Goal: Find specific page/section: Find specific page/section

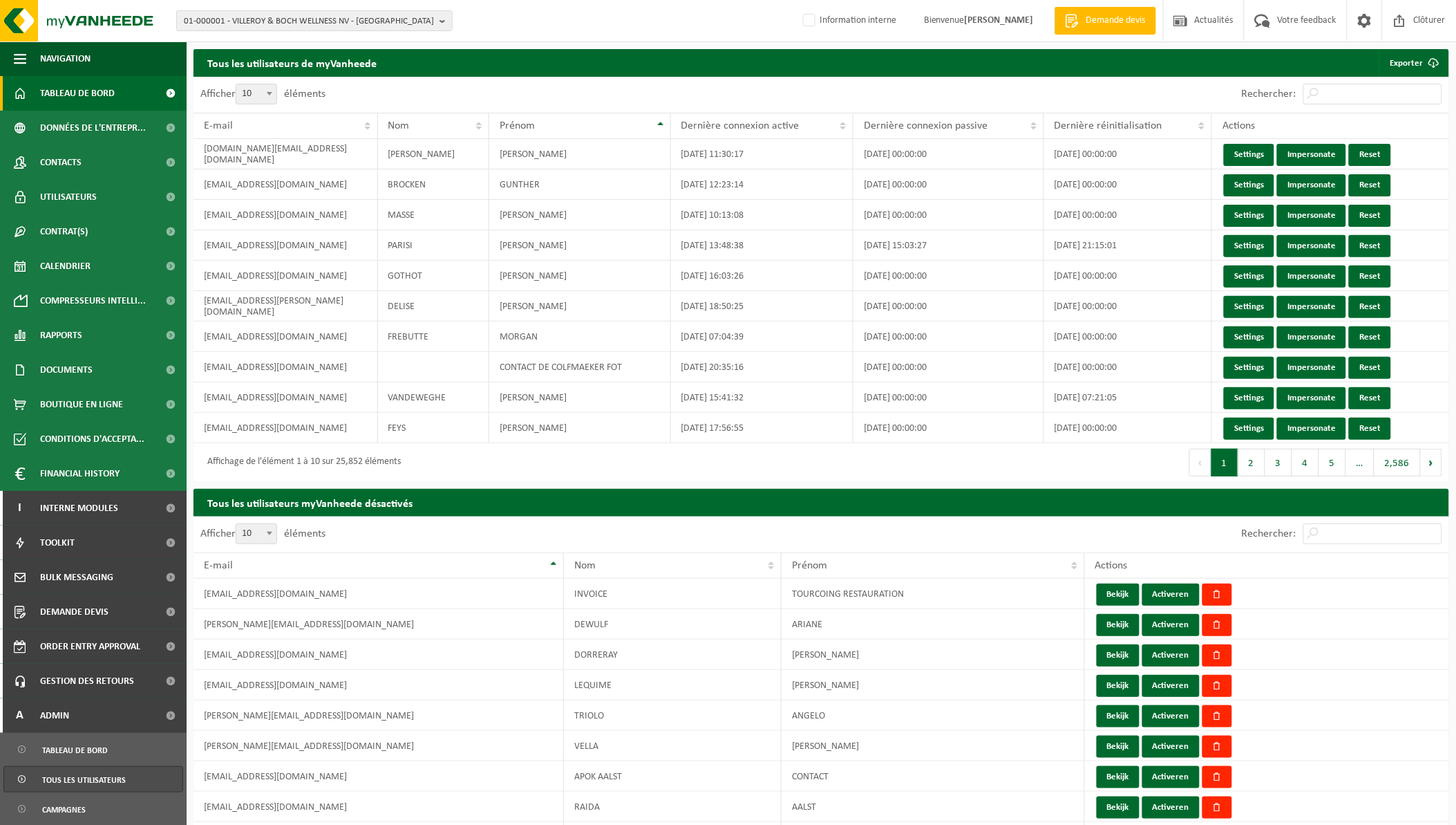
click at [82, 99] on span "Tableau de bord" at bounding box center [78, 93] width 74 height 35
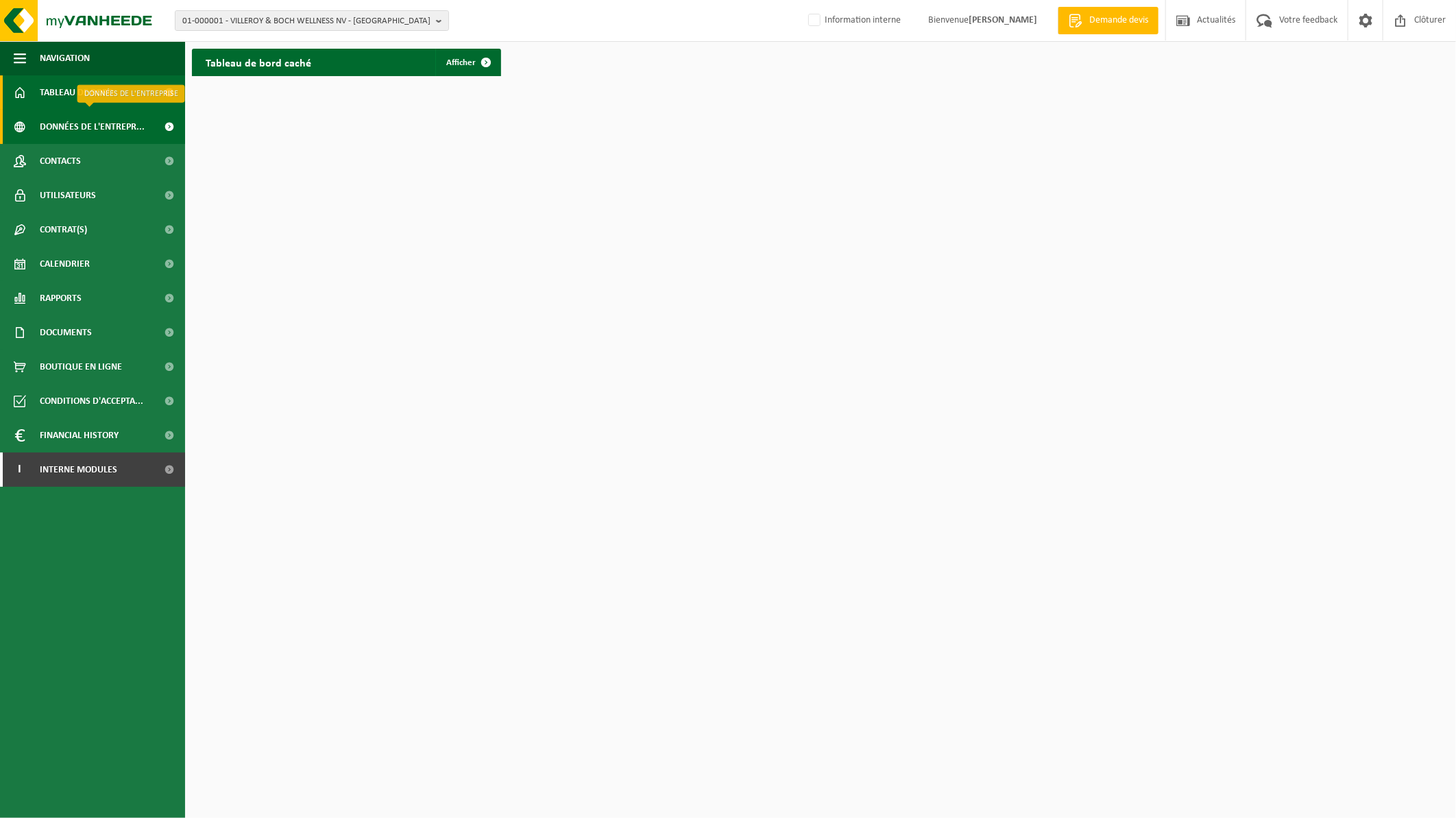
click at [92, 132] on span "Données de l'entrepr..." at bounding box center [92, 127] width 105 height 34
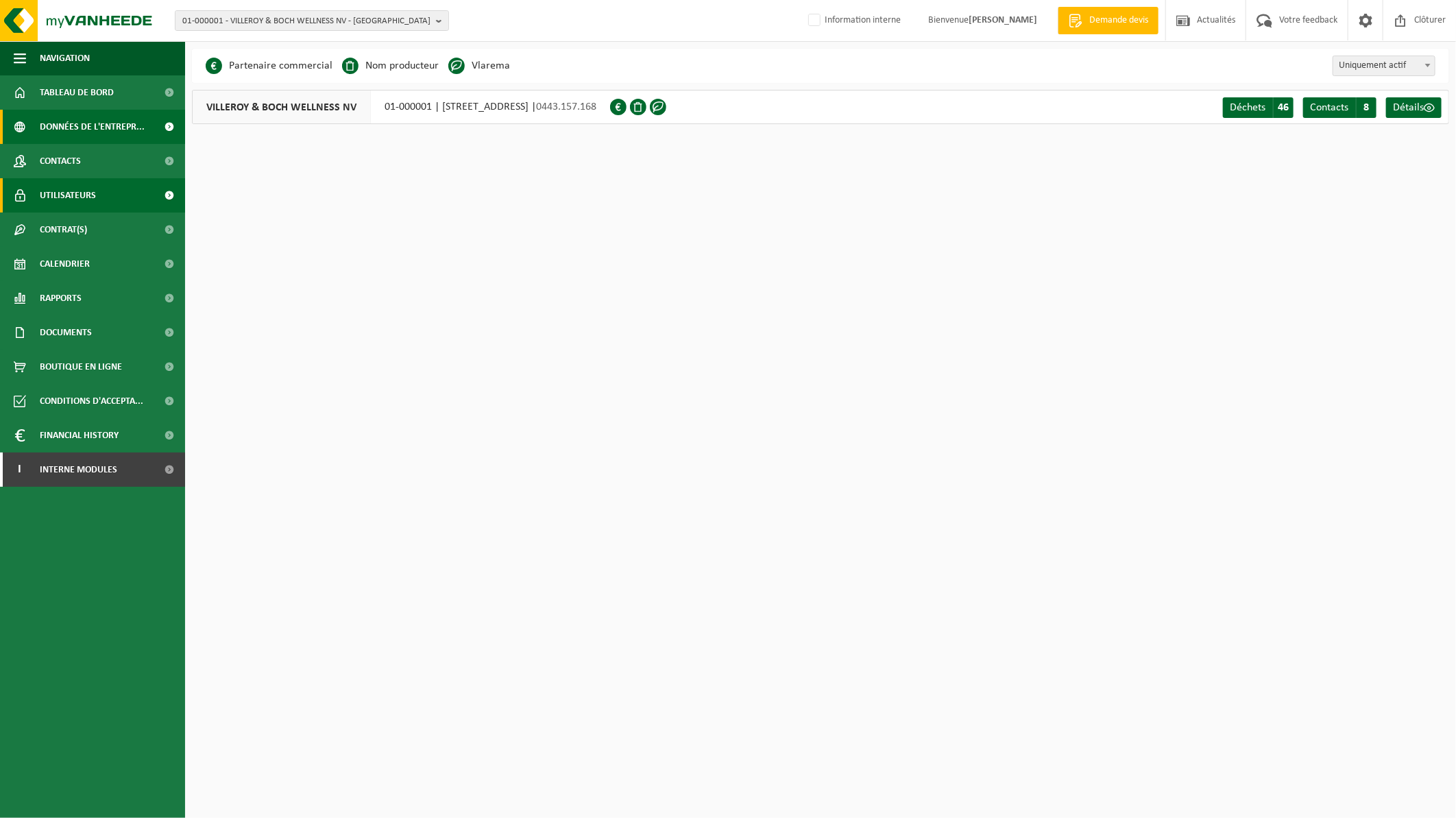
click at [83, 196] on span "Utilisateurs" at bounding box center [68, 195] width 56 height 34
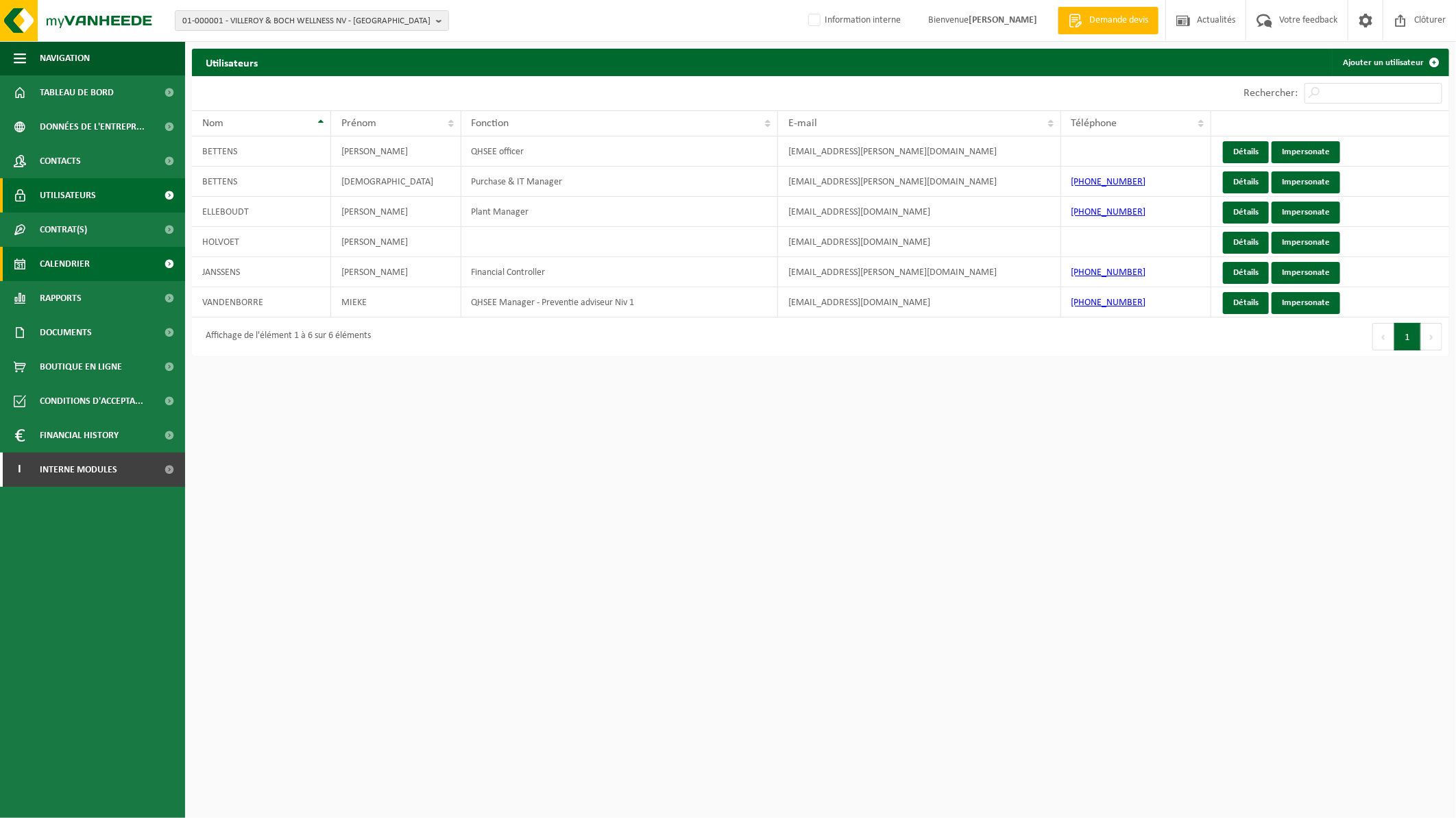
click at [91, 261] on link "Calendrier" at bounding box center [92, 264] width 185 height 34
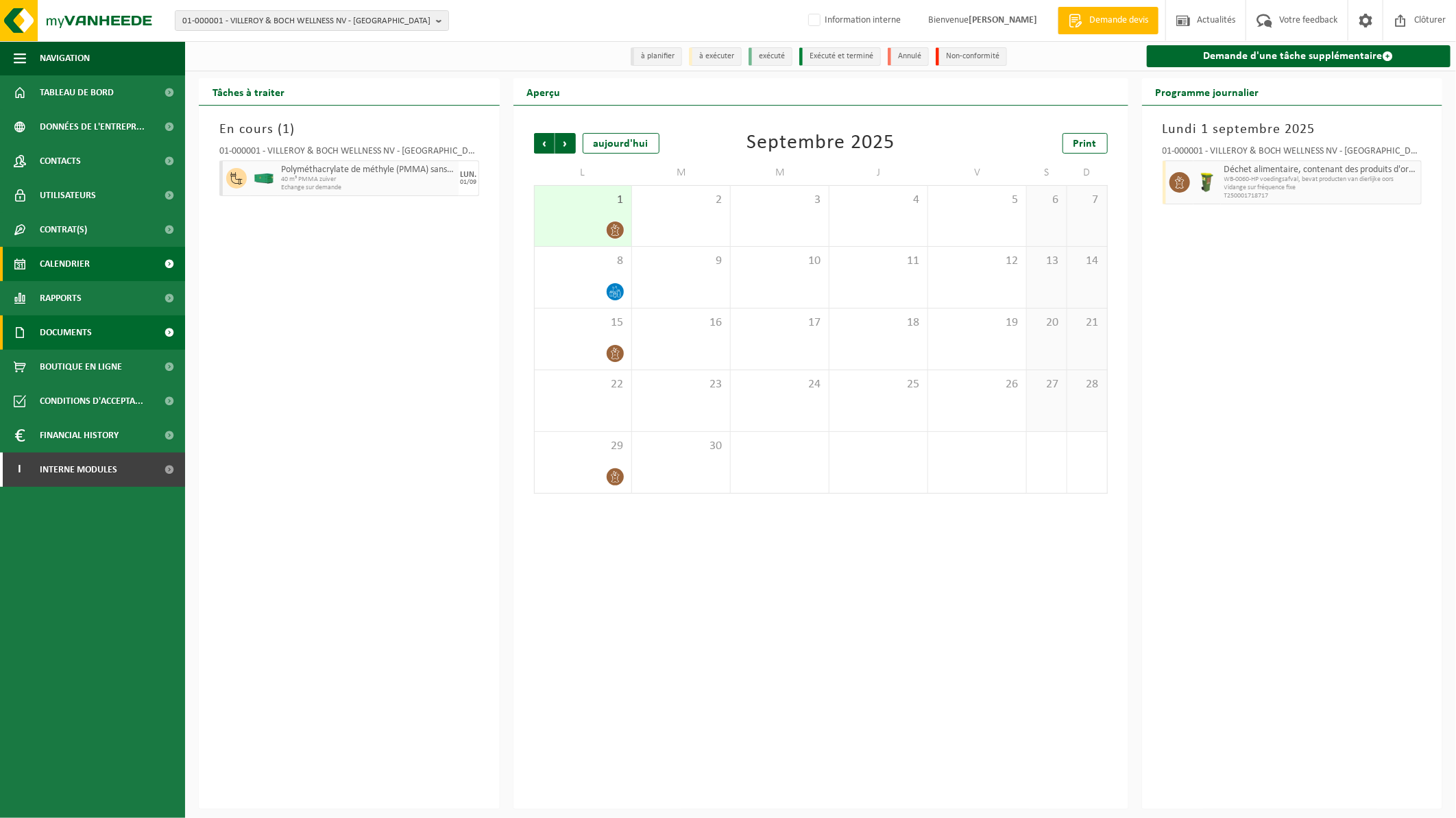
click at [67, 347] on span "Documents" at bounding box center [66, 332] width 52 height 34
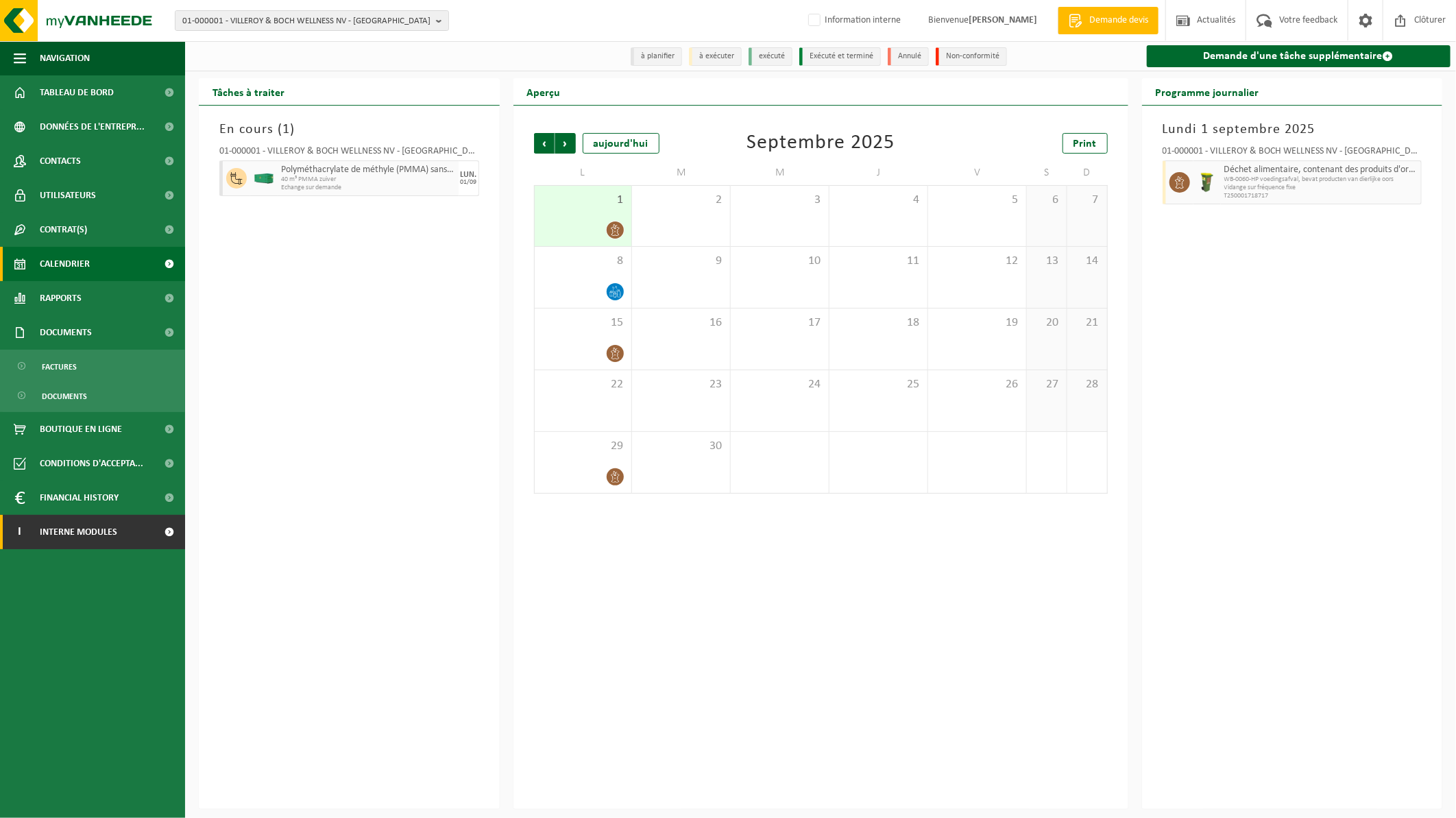
click at [96, 537] on span "Interne modules" at bounding box center [79, 532] width 78 height 34
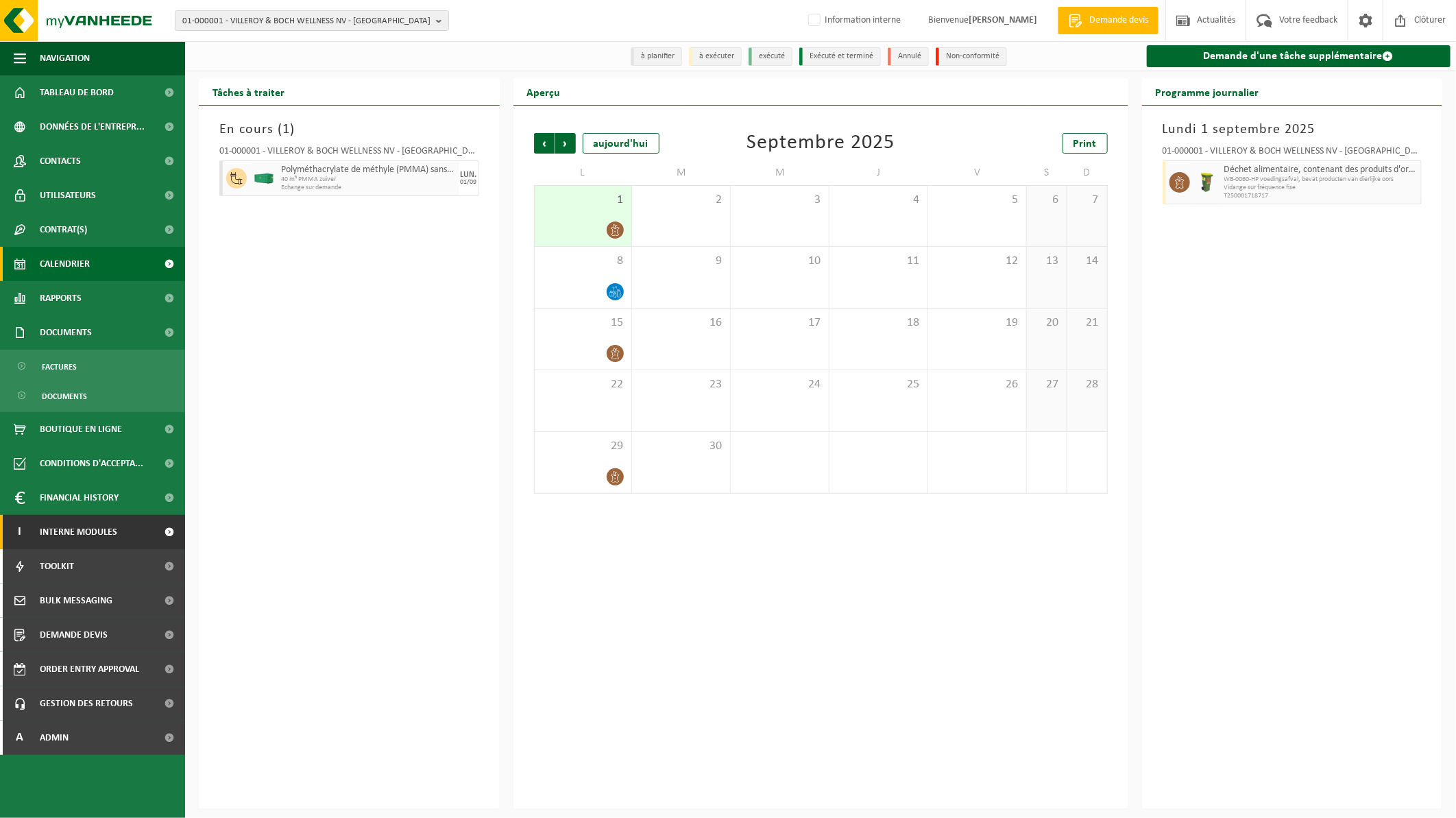
click at [103, 535] on span "Interne modules" at bounding box center [79, 532] width 78 height 34
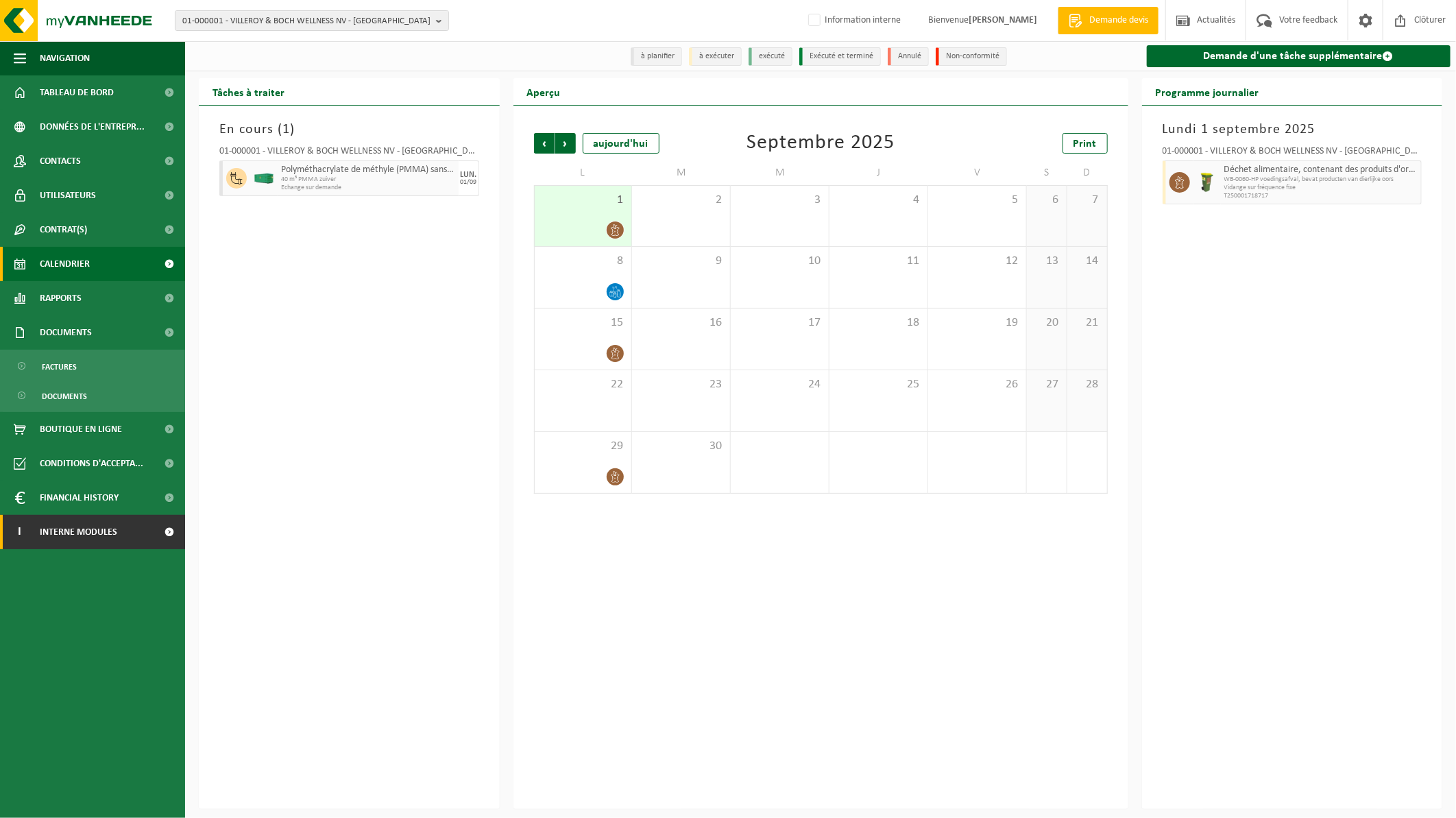
click at [101, 537] on span "Interne modules" at bounding box center [79, 532] width 78 height 34
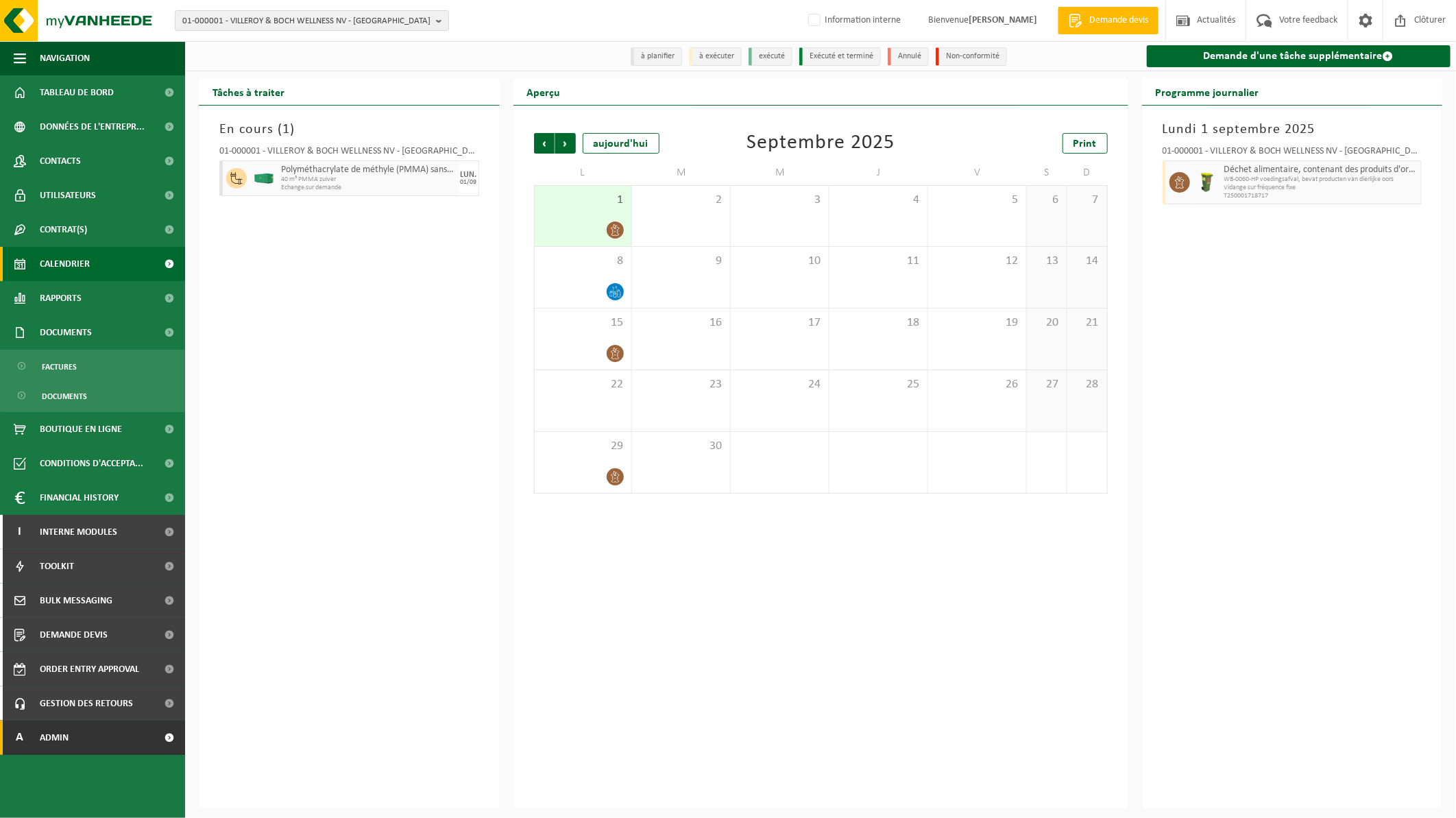
click at [59, 743] on span "Admin" at bounding box center [55, 738] width 29 height 34
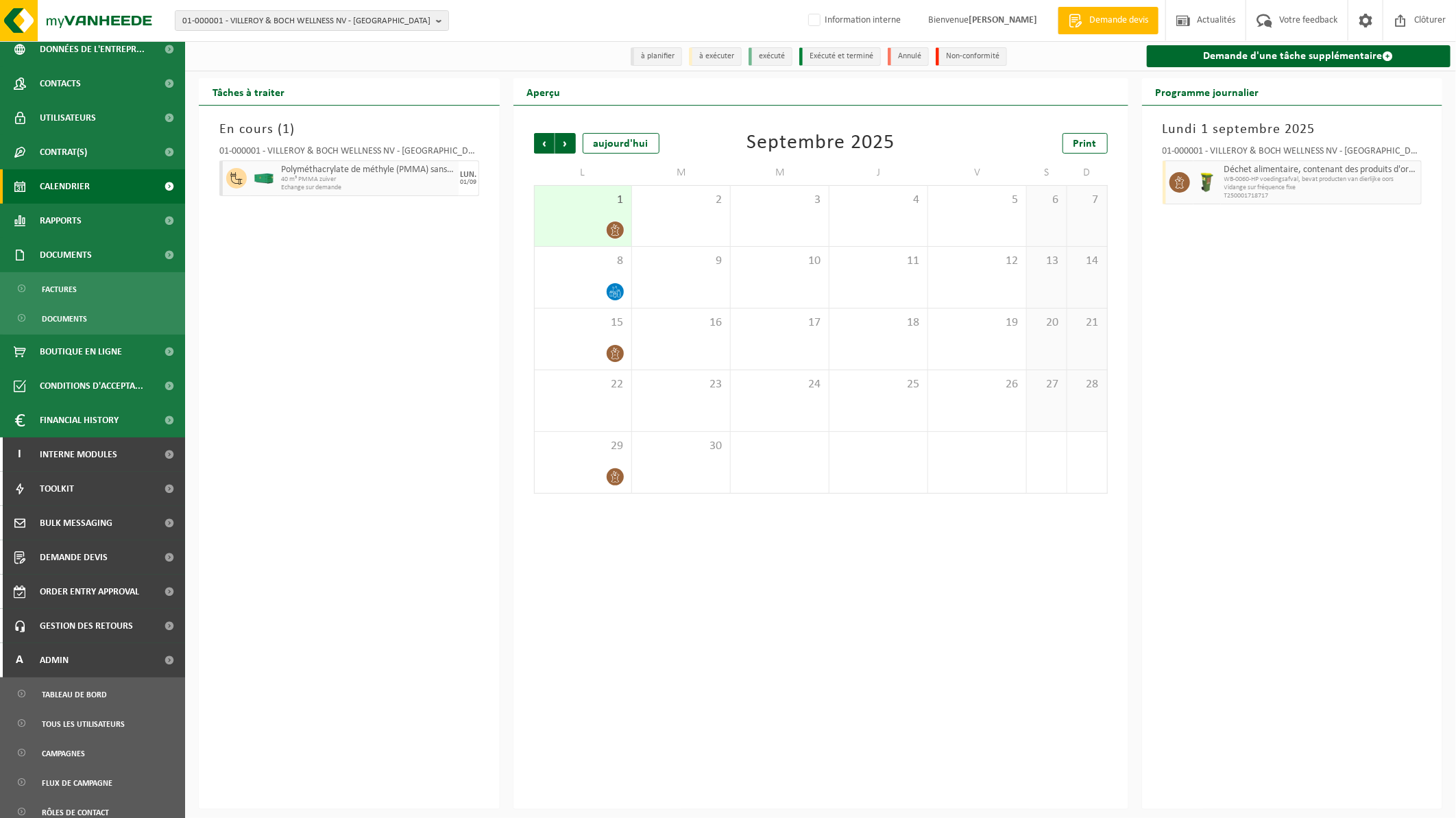
scroll to position [152, 0]
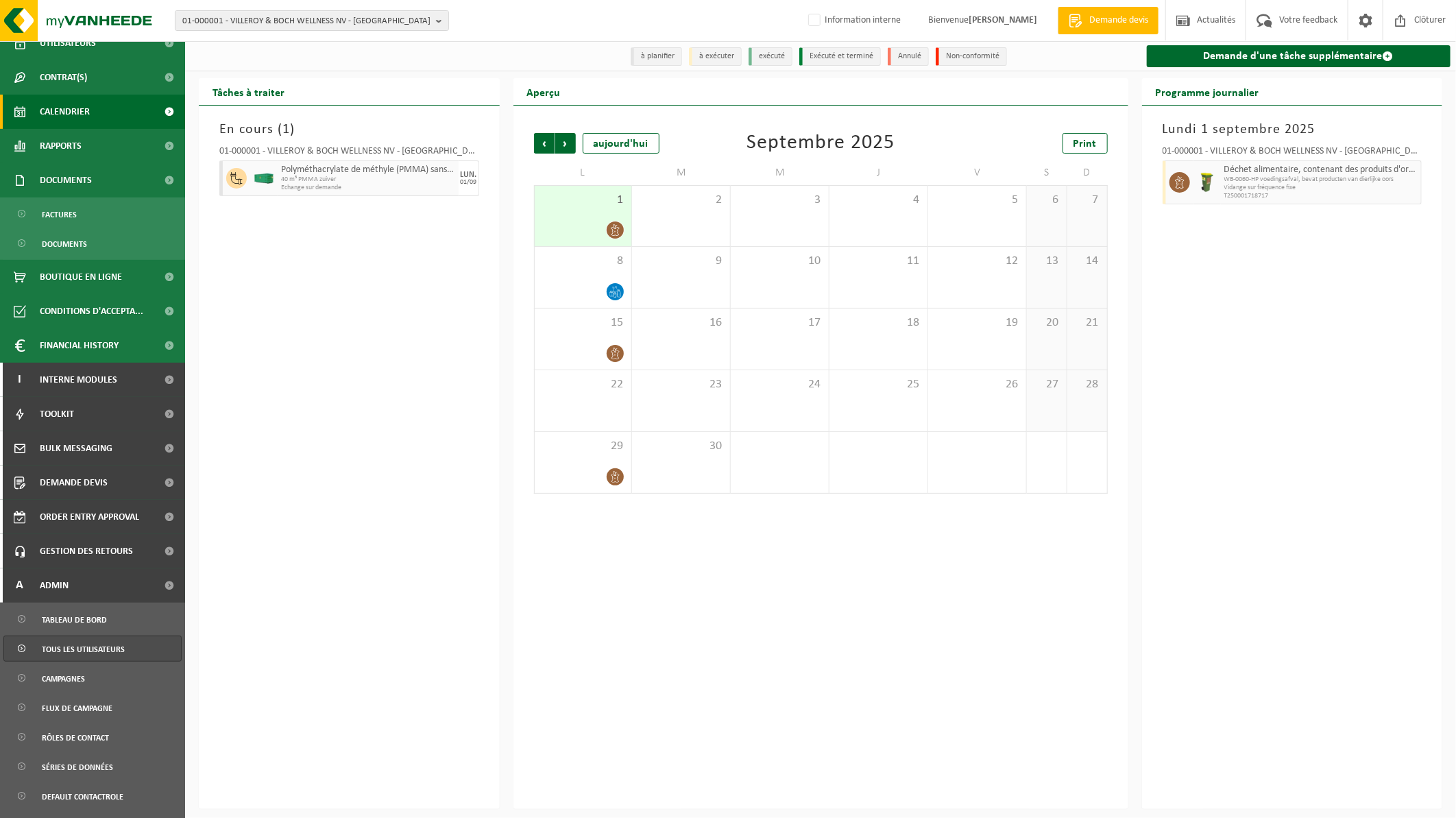
click at [99, 656] on span "Tous les utilisateurs" at bounding box center [83, 649] width 83 height 26
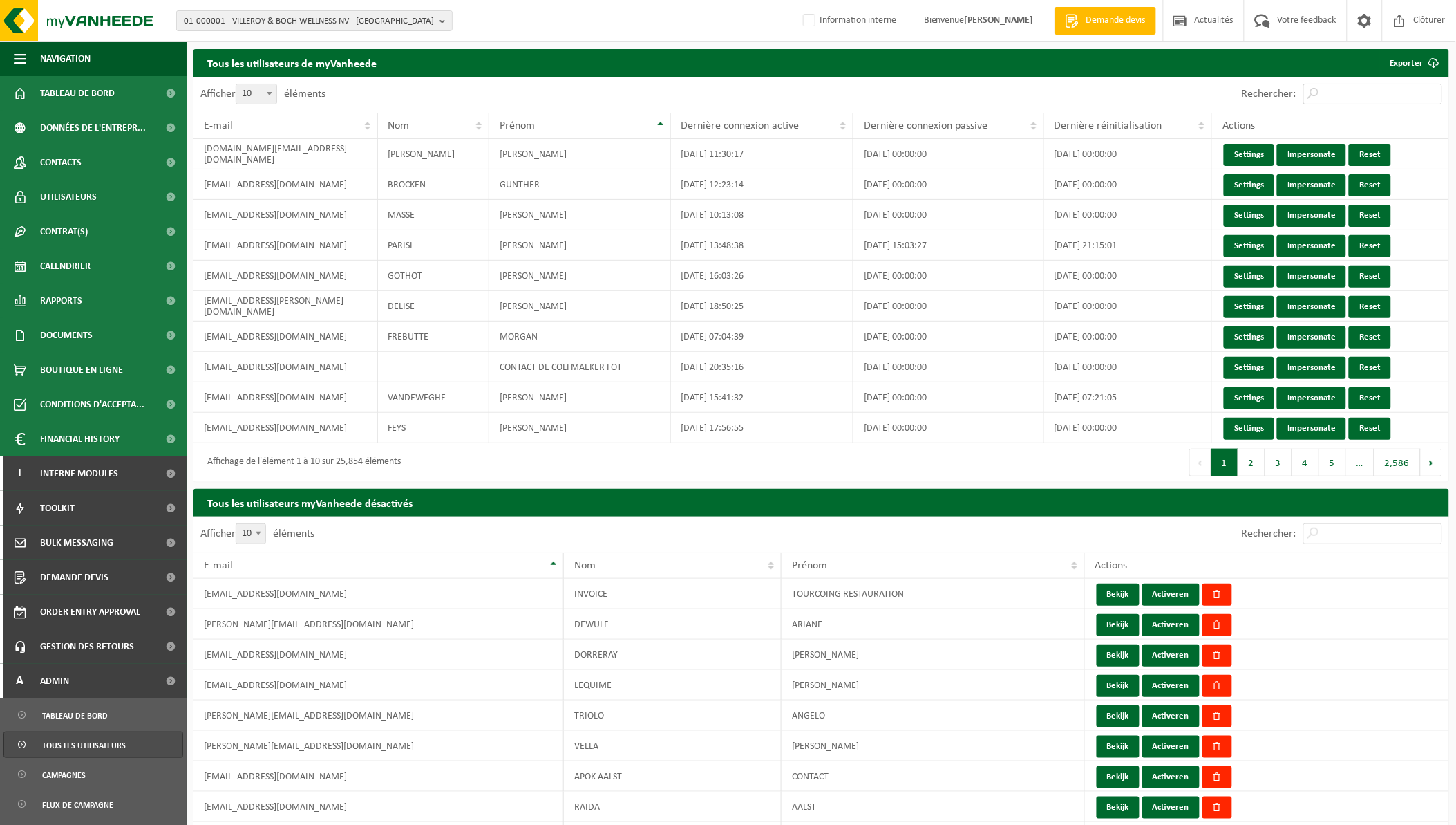
click at [1369, 97] on input "Rechercher:" at bounding box center [1373, 94] width 139 height 21
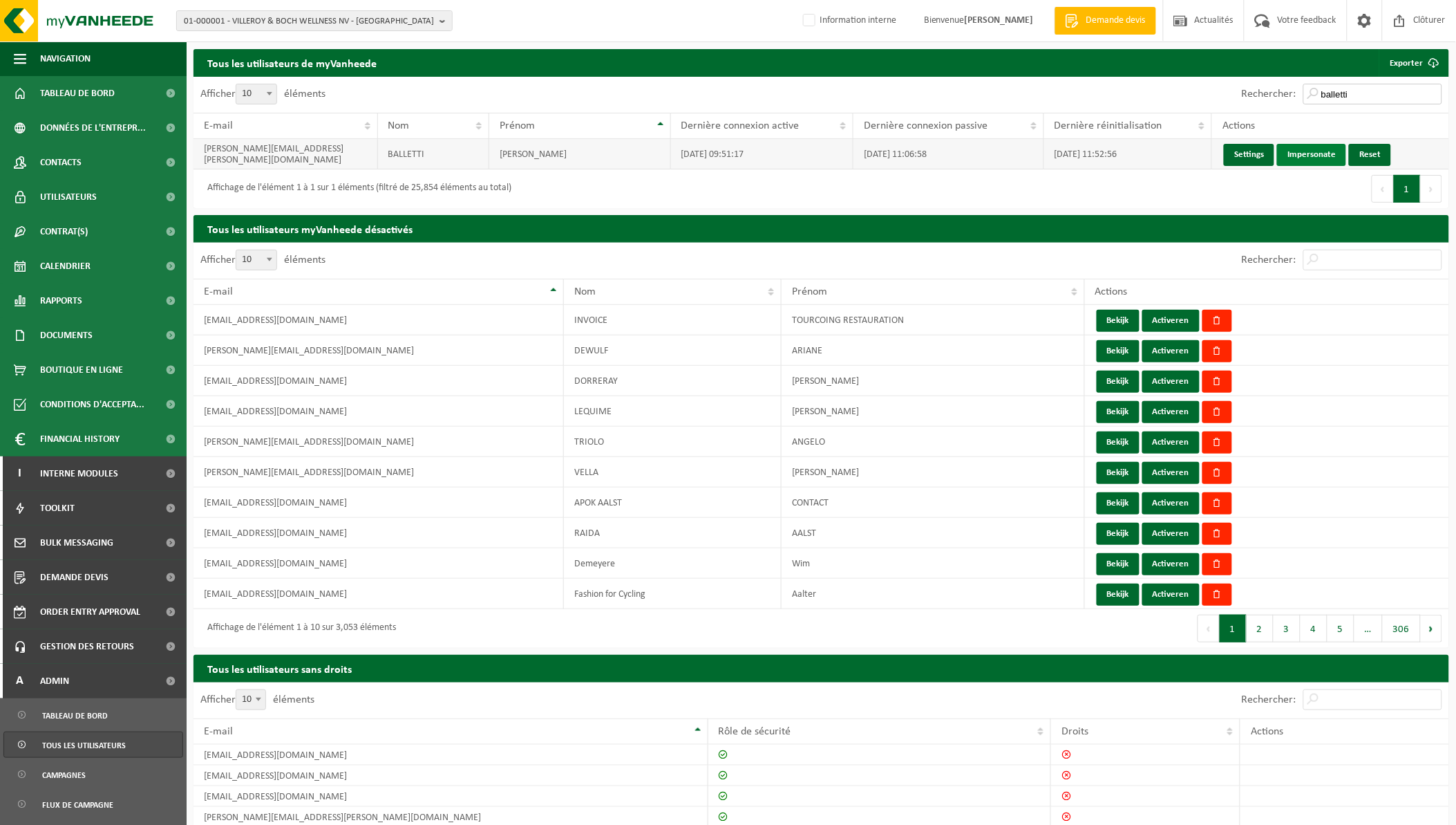
type input "balletti"
click at [1305, 156] on link "Impersonate" at bounding box center [1311, 154] width 69 height 22
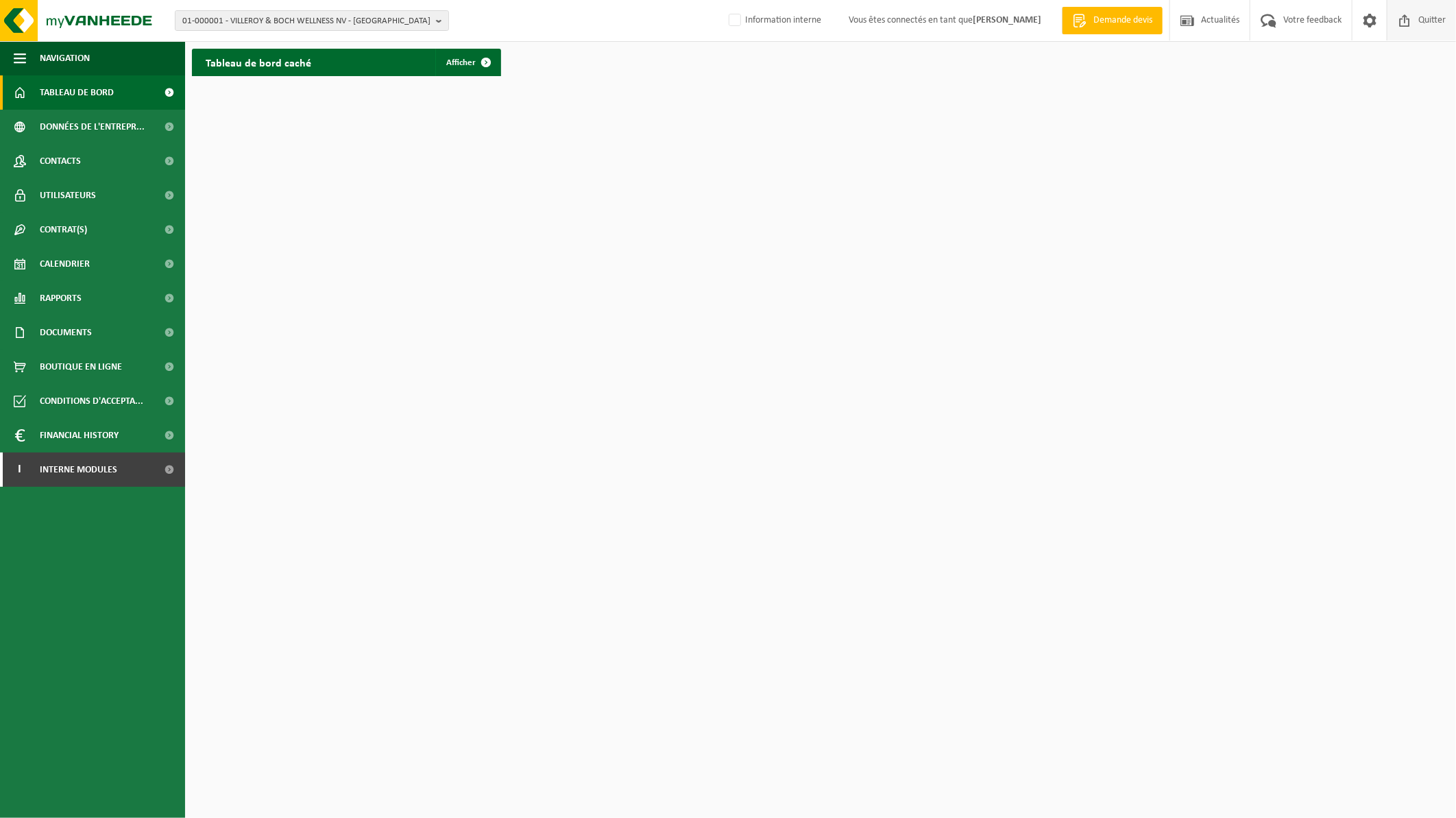
click at [1430, 9] on span "Quitter" at bounding box center [1432, 20] width 34 height 40
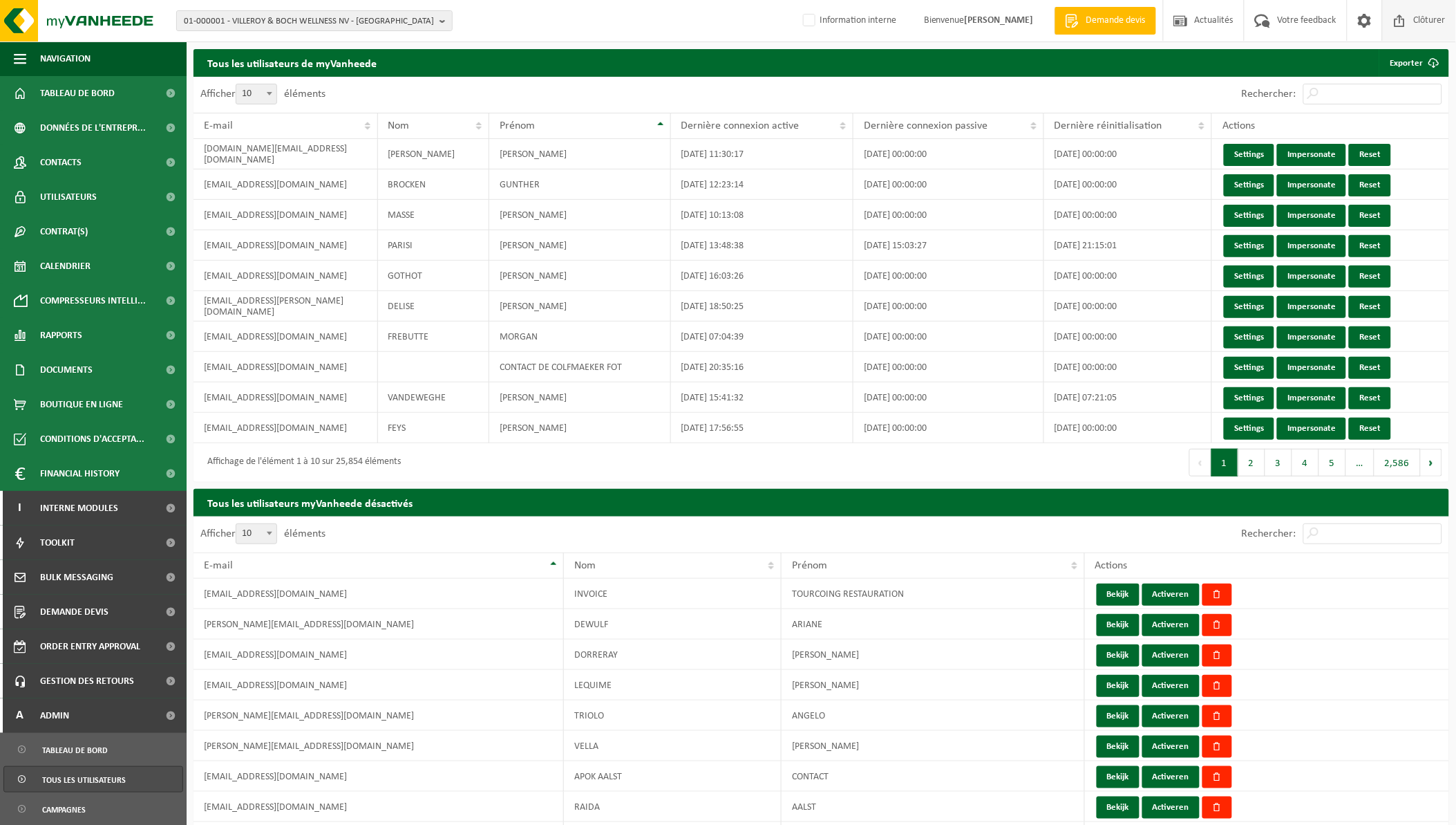
click at [1437, 23] on span "Clôturer" at bounding box center [1430, 20] width 39 height 40
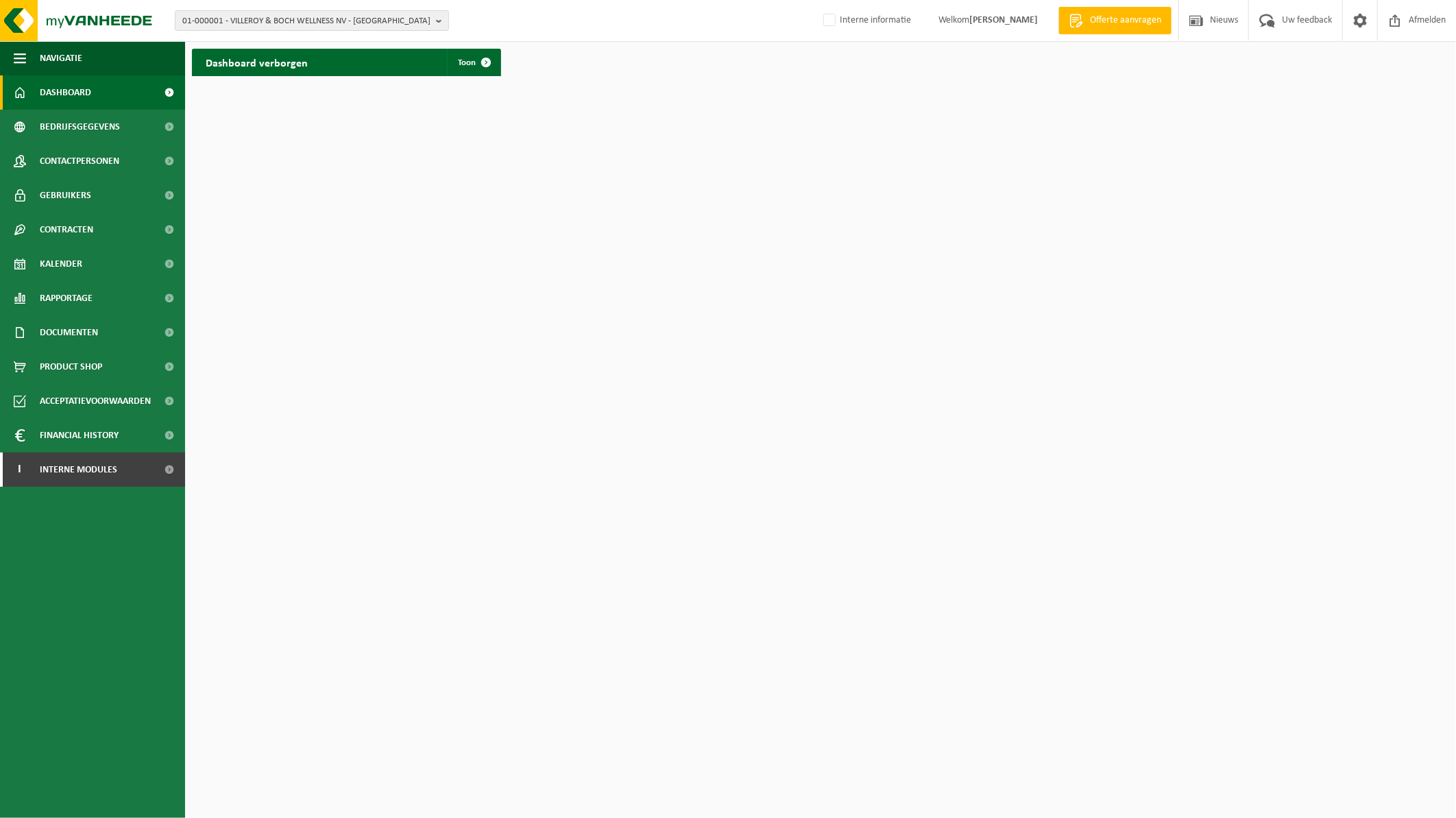
click at [637, 412] on html "01-000001 - VILLEROY & BOCH WELLNESS NV - ROESELARE 01-000001 - VILLEROY & BOCH…" at bounding box center [728, 409] width 1456 height 818
click at [67, 129] on span "Données de l'entrepr..." at bounding box center [92, 127] width 105 height 34
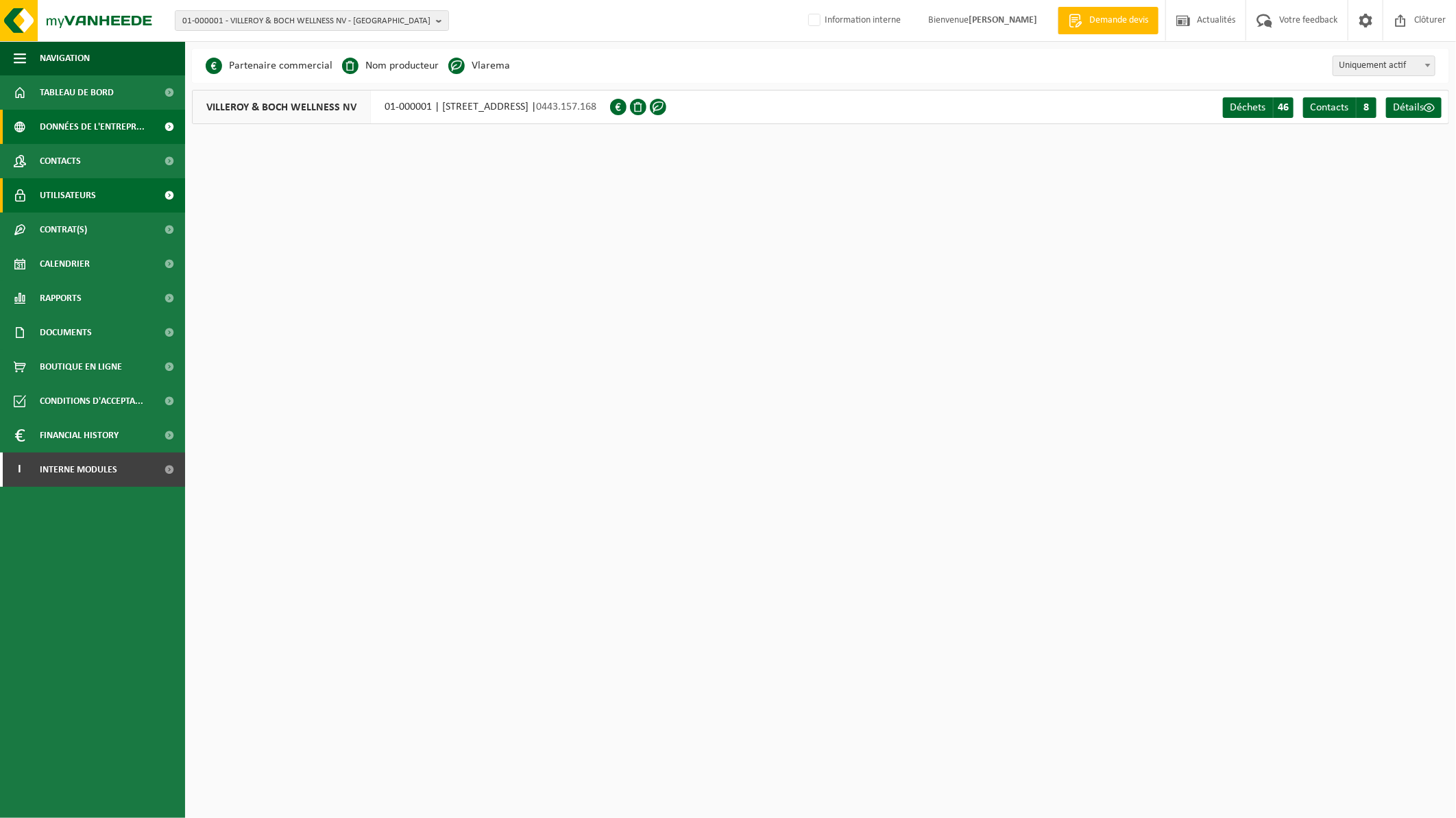
click at [83, 180] on span "Utilisateurs" at bounding box center [68, 195] width 56 height 34
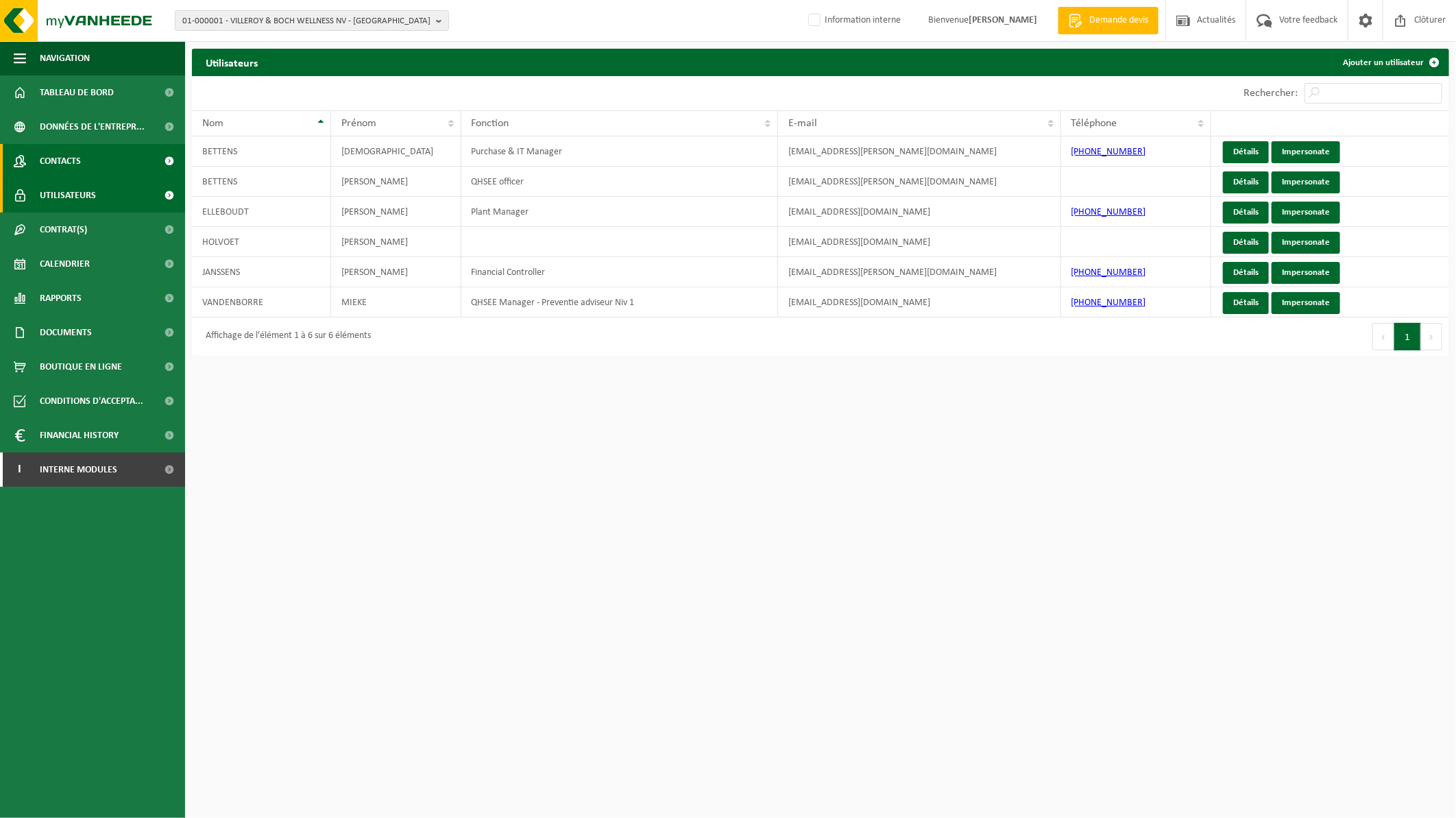
click at [78, 158] on span "Contacts" at bounding box center [60, 161] width 41 height 34
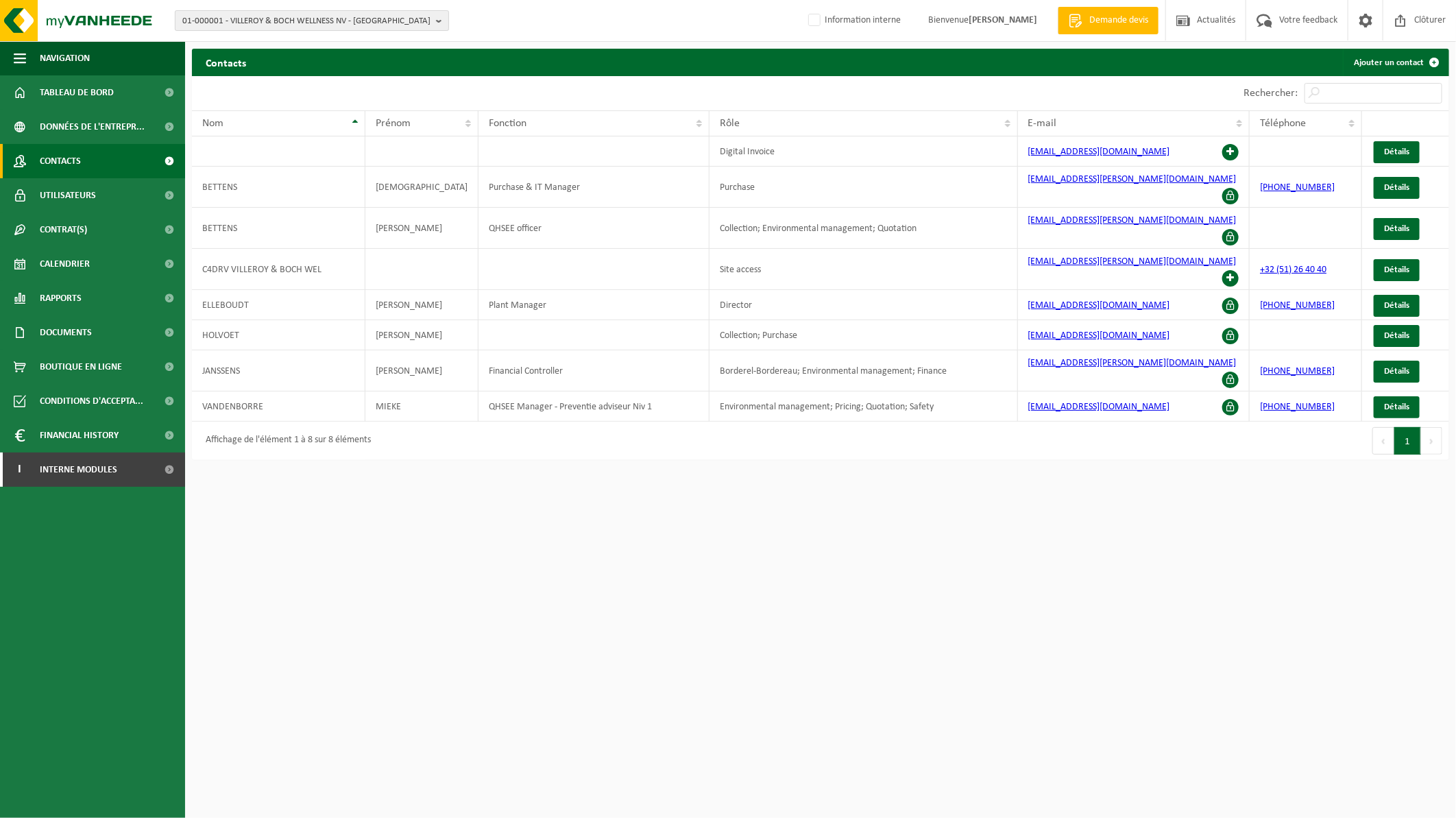
click at [239, 22] on span "01-000001 - VILLEROY & BOCH WELLNESS NV - ROESELARE" at bounding box center [305, 22] width 248 height 21
click at [245, 43] on input "text" at bounding box center [311, 43] width 267 height 17
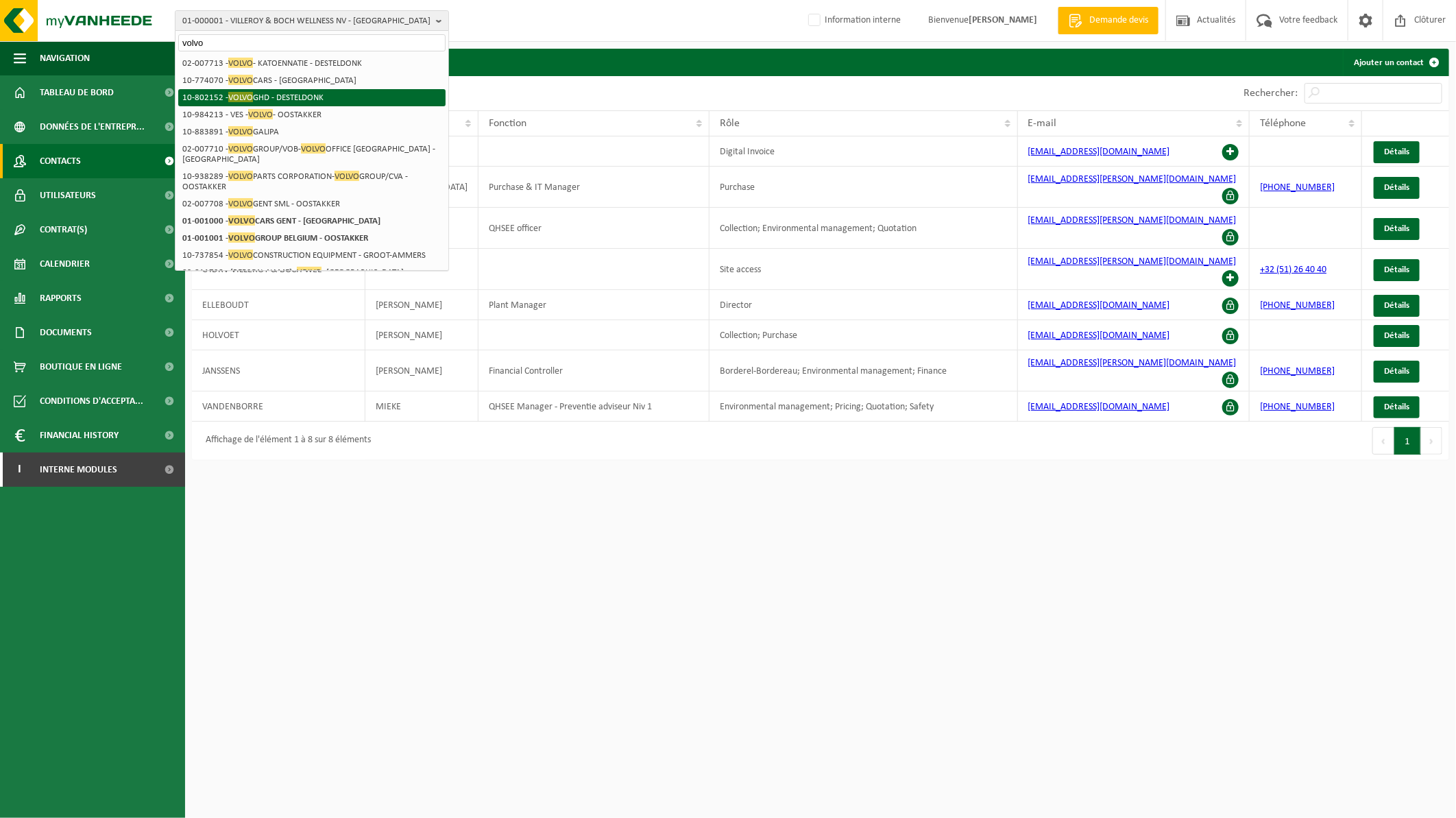
type input "volvo"
click at [249, 97] on span "VOLVO" at bounding box center [241, 97] width 25 height 10
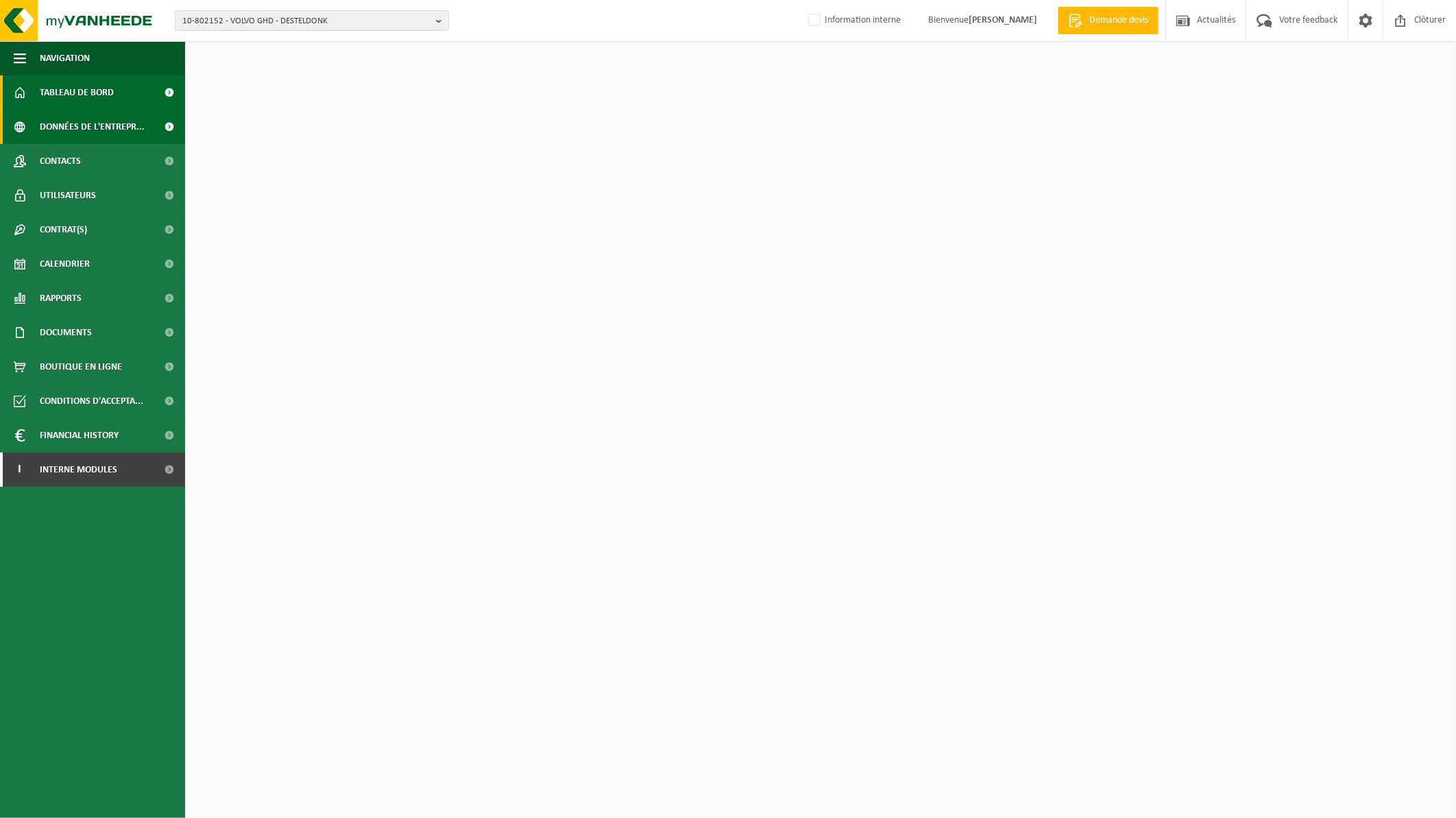
click at [90, 132] on span "Données de l'entrepr..." at bounding box center [92, 127] width 105 height 34
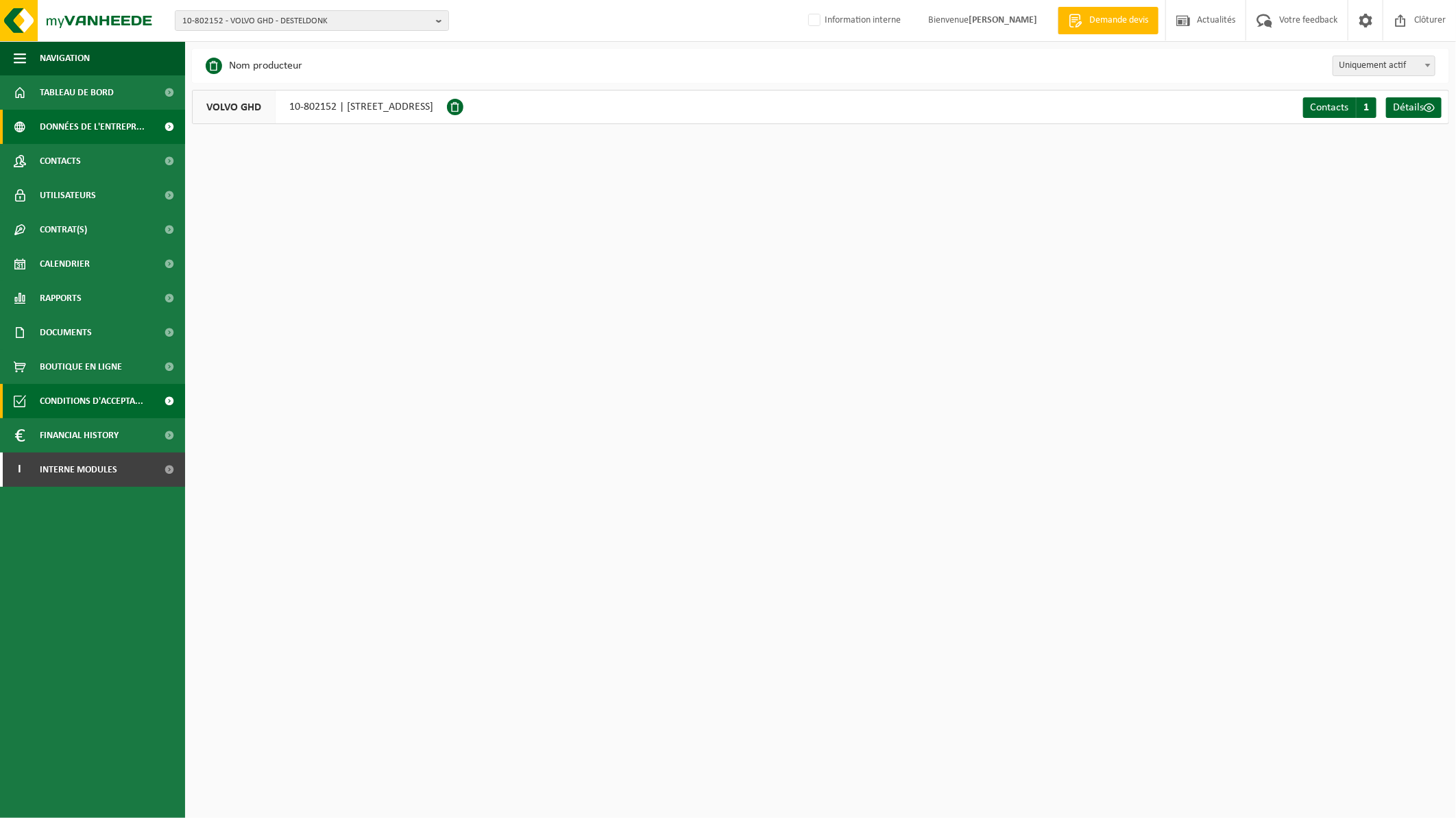
click at [92, 403] on span "Conditions d'accepta..." at bounding box center [91, 401] width 103 height 34
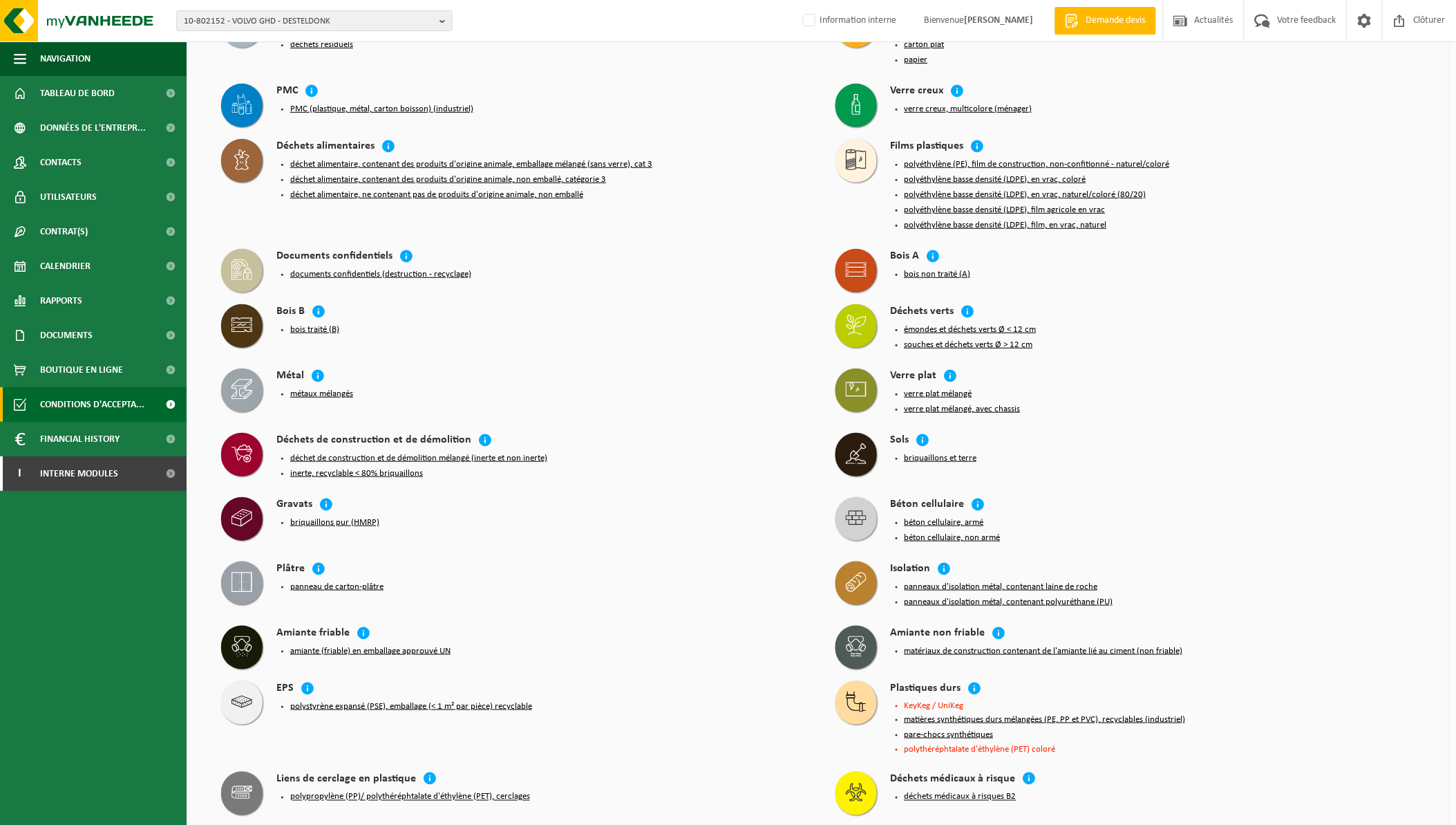
scroll to position [154, 0]
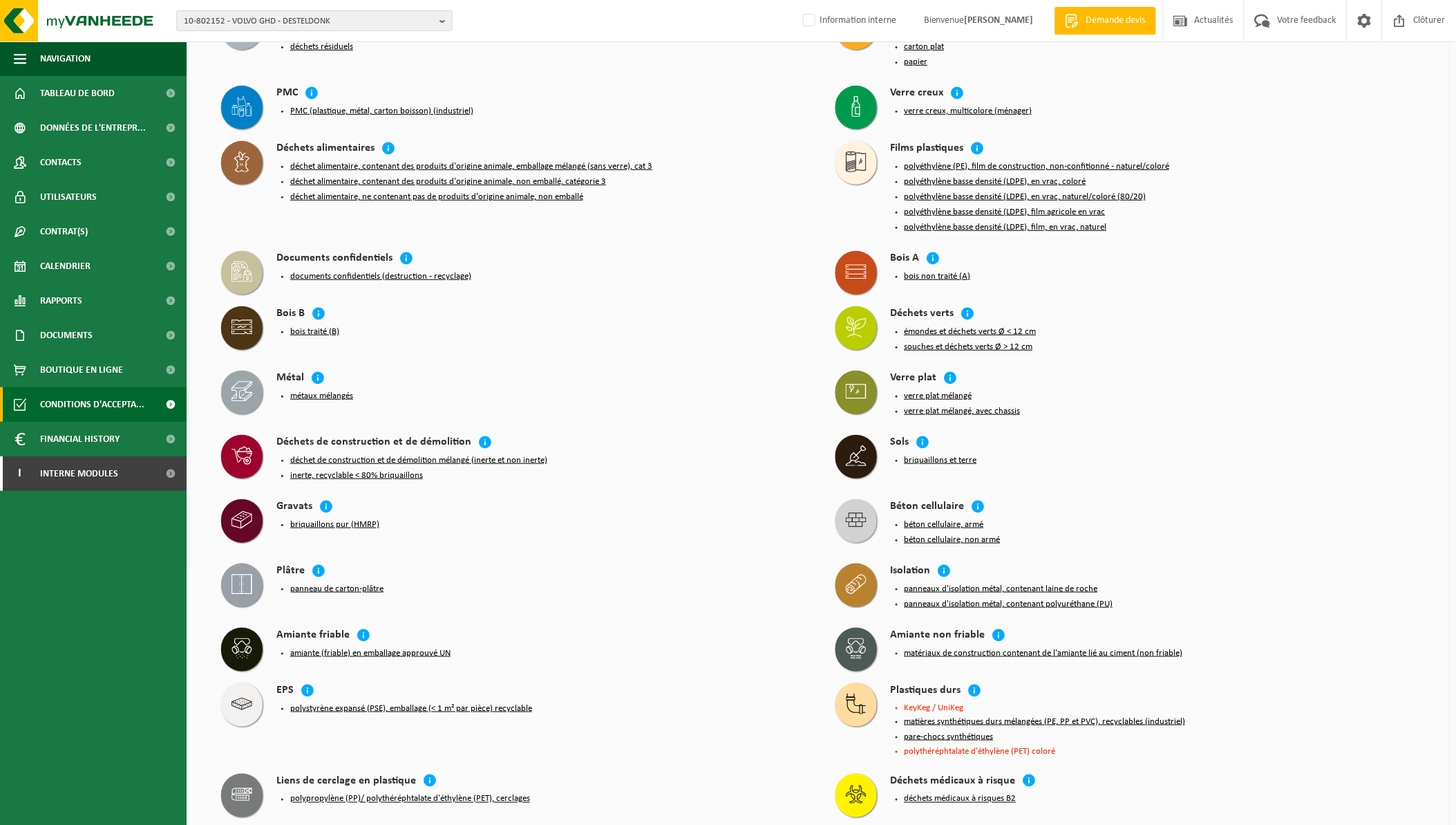
click at [397, 182] on button "déchet alimentaire, contenant des produits d'origine animale, non emballé, caté…" at bounding box center [448, 182] width 316 height 11
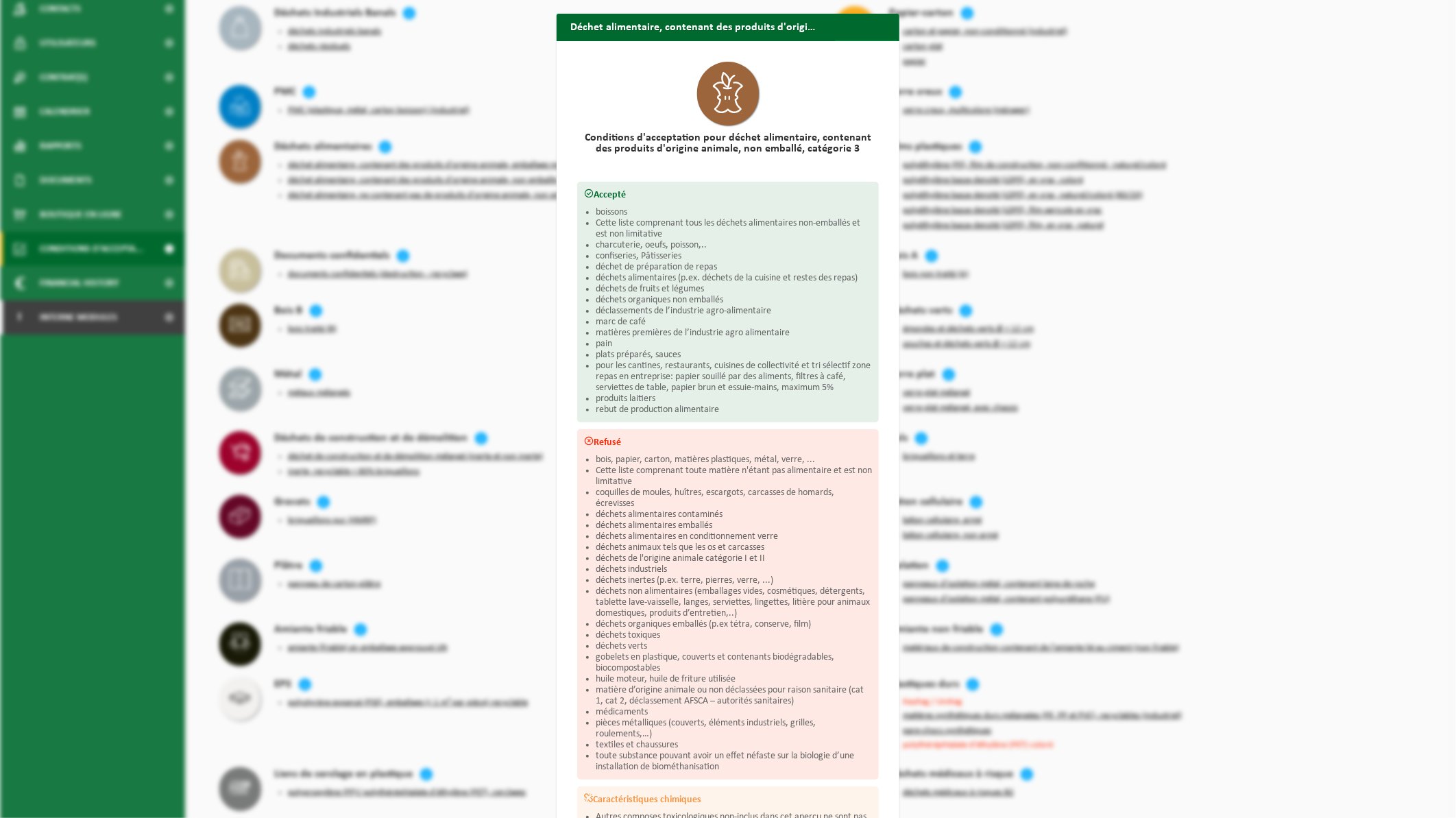
click at [875, 40] on span "button" at bounding box center [884, 54] width 27 height 27
